Goal: Information Seeking & Learning: Learn about a topic

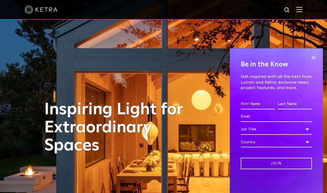
click at [313, 54] on span at bounding box center [313, 58] width 8 height 8
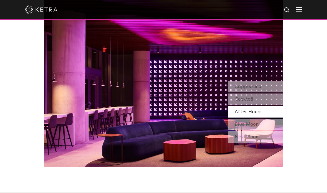
scroll to position [435, 0]
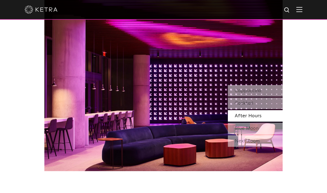
click at [235, 93] on span "Cappuccino" at bounding box center [248, 90] width 27 height 5
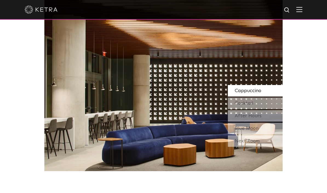
click at [234, 109] on div "Cocktail" at bounding box center [255, 103] width 55 height 11
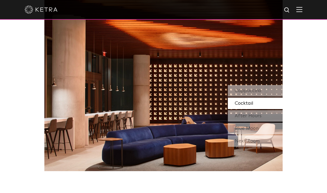
click at [233, 122] on div "After Hours" at bounding box center [255, 115] width 55 height 11
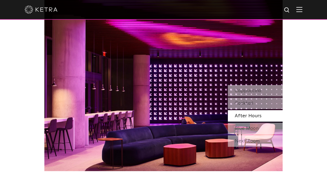
click at [232, 134] on div "Blue Moon" at bounding box center [255, 128] width 55 height 11
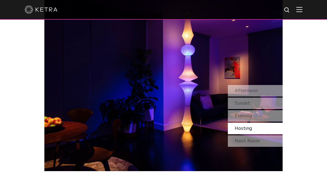
click at [233, 122] on div "Evening" at bounding box center [255, 115] width 55 height 11
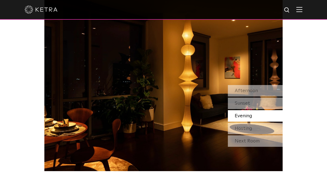
click at [231, 109] on div "Sunset" at bounding box center [255, 103] width 55 height 11
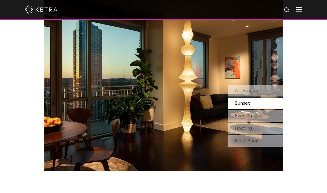
click at [233, 97] on div "Afternoon" at bounding box center [255, 90] width 55 height 11
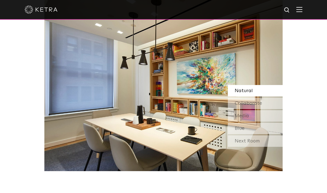
click at [233, 147] on div "Next Room" at bounding box center [255, 140] width 55 height 11
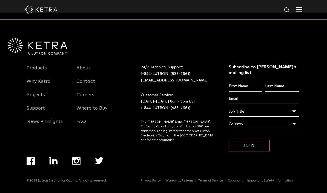
scroll to position [1063, 0]
click at [33, 87] on div "Products Why Ketra Projects Support News + Insights About Contact Careers Where…" at bounding box center [71, 93] width 99 height 77
click at [39, 78] on link "Products" at bounding box center [37, 71] width 20 height 13
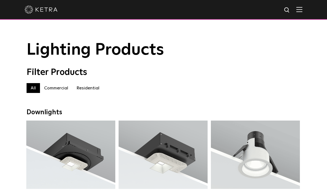
click at [88, 86] on label "Residential" at bounding box center [87, 88] width 31 height 10
click at [290, 7] on img at bounding box center [287, 10] width 7 height 7
click at [296, 9] on img at bounding box center [299, 9] width 6 height 5
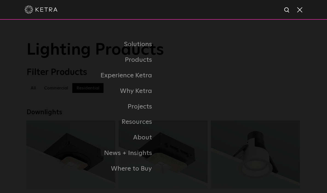
click at [110, 83] on link "Experience Ketra" at bounding box center [95, 76] width 137 height 16
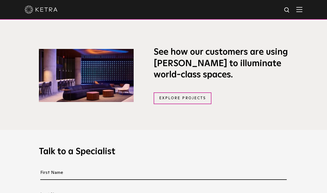
scroll to position [374, 0]
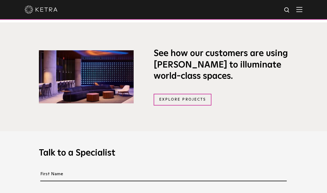
click at [163, 106] on link "Explore Projects" at bounding box center [183, 100] width 58 height 12
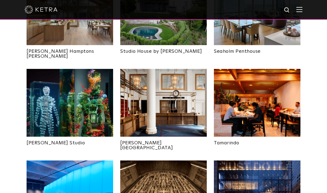
scroll to position [274, 0]
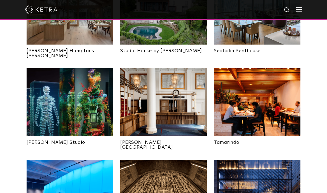
click at [230, 94] on img at bounding box center [257, 102] width 86 height 68
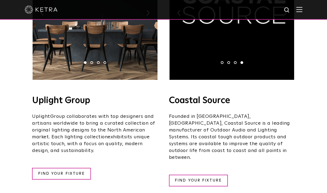
scroll to position [173, 0]
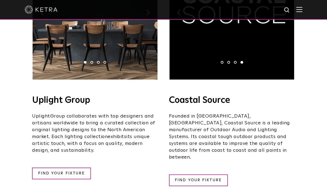
click at [57, 171] on link "FIND YOUR FIXTURE" at bounding box center [61, 174] width 59 height 12
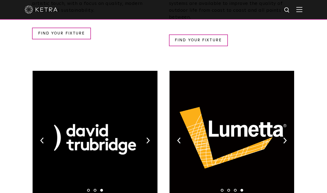
scroll to position [287, 0]
